Goal: Transaction & Acquisition: Purchase product/service

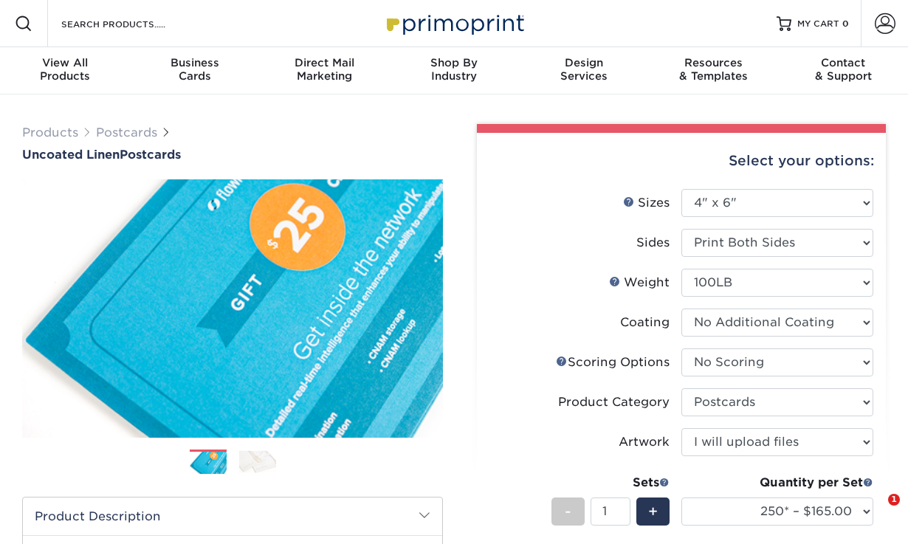
select select "4.00x6.00"
select select "16ebe401-5398-422d-8cb0-f3adbb82deb5"
select select "9b7272e0-d6c8-4c3c-8e97-d3a1bcdab858"
select select "upload"
select select "250* – $165.00"
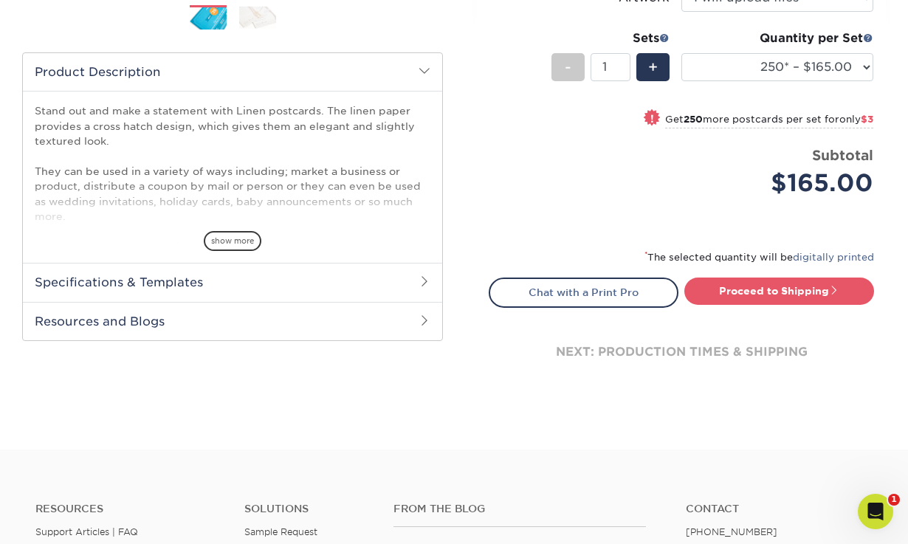
scroll to position [434, 0]
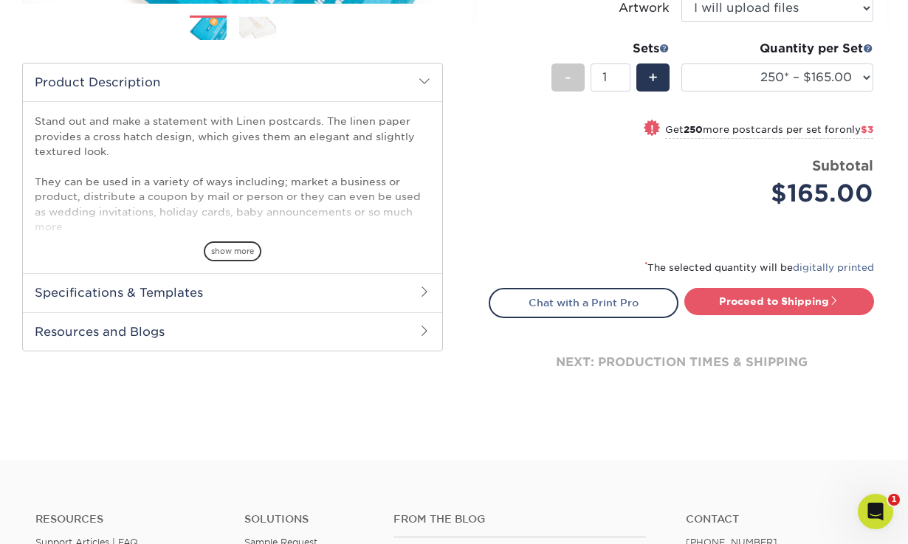
click at [422, 287] on span at bounding box center [425, 292] width 12 height 12
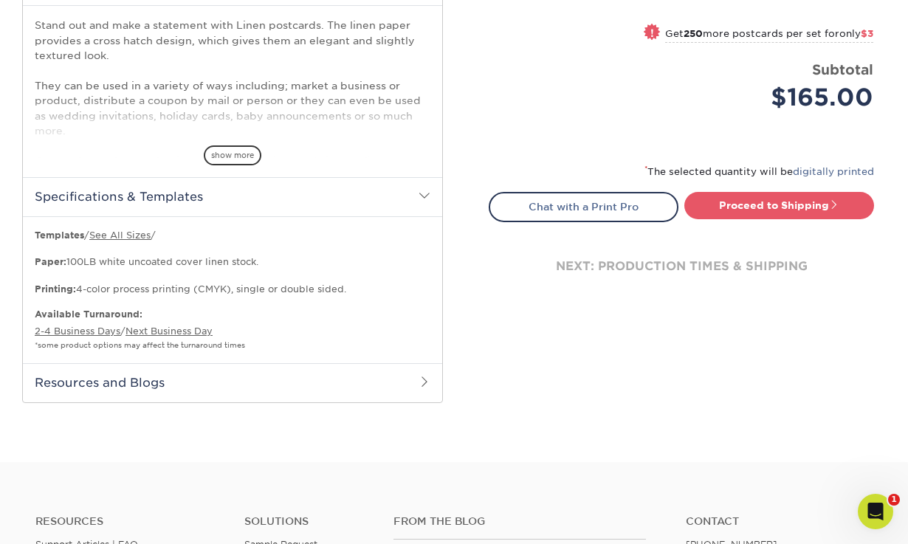
scroll to position [540, 0]
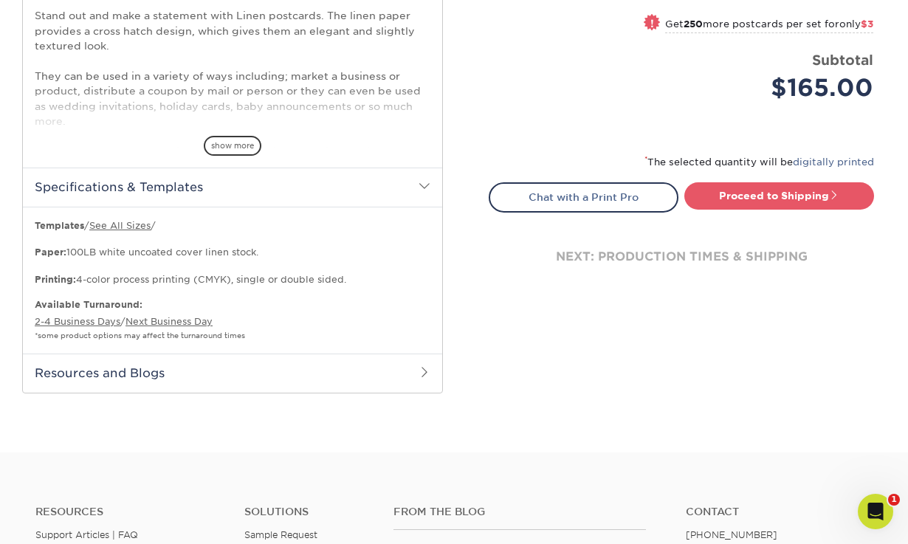
click at [431, 371] on h2 "Resources and Blogs" at bounding box center [232, 373] width 419 height 38
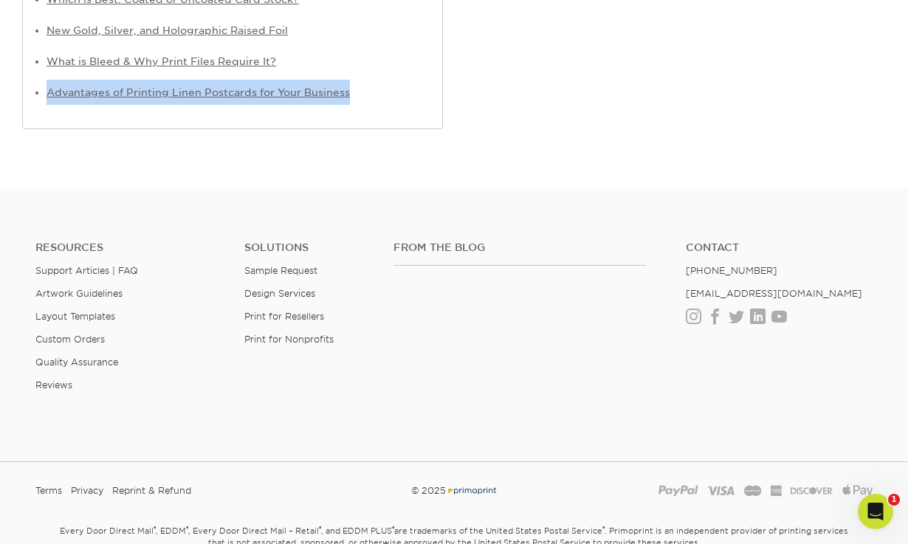
scroll to position [990, 0]
click at [313, 268] on link "Sample Request" at bounding box center [280, 269] width 73 height 11
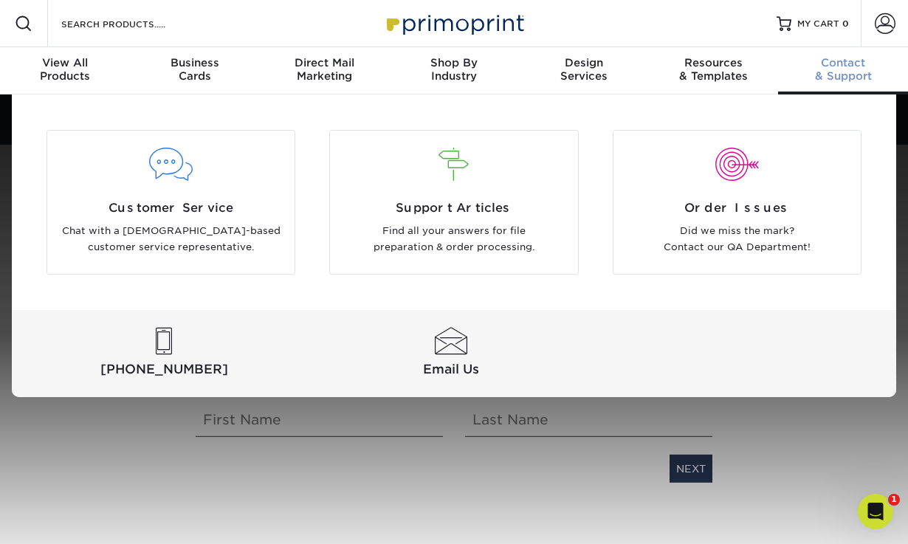
click at [842, 66] on span "Contact" at bounding box center [843, 62] width 130 height 13
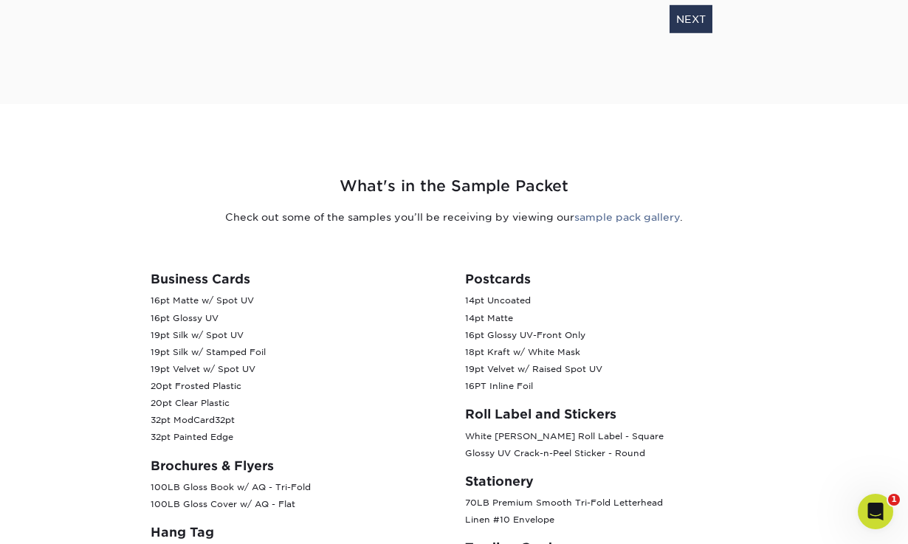
scroll to position [496, 0]
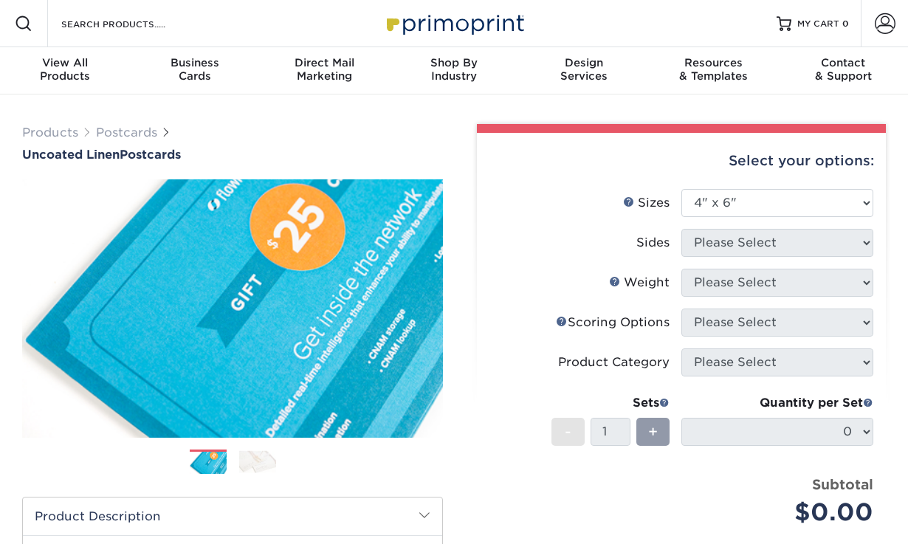
select select "4.00x6.00"
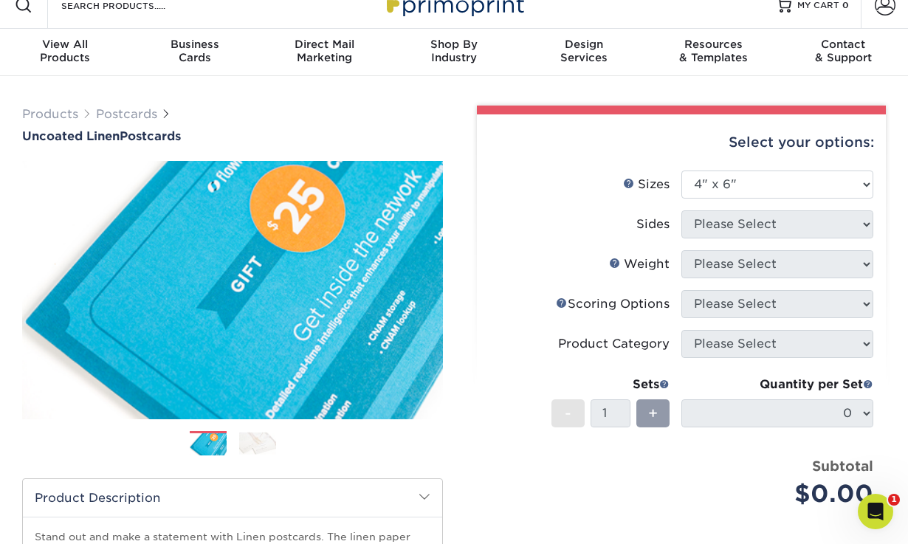
scroll to position [21, 0]
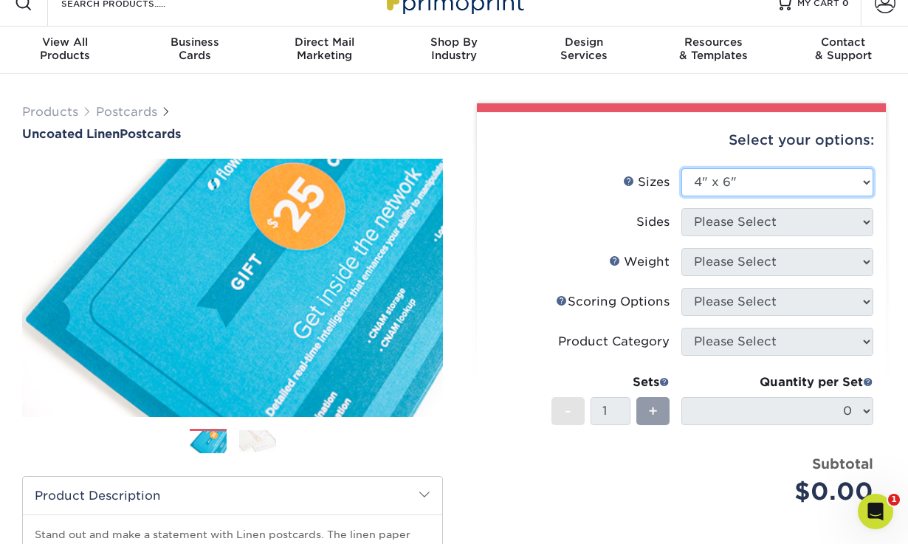
click at [738, 186] on select "Please Select 1.5" x 7" 2" x 6" 2" x 8" 2.12" x 5.5" 2.75" x 4.25" 2.75" x 8.5"…" at bounding box center [778, 182] width 192 height 28
click at [715, 185] on select "Please Select 1.5" x 7" 2" x 6" 2" x 8" 2.12" x 5.5" 2.75" x 4.25" 2.75" x 8.5"…" at bounding box center [778, 182] width 192 height 28
